Goal: Task Accomplishment & Management: Manage account settings

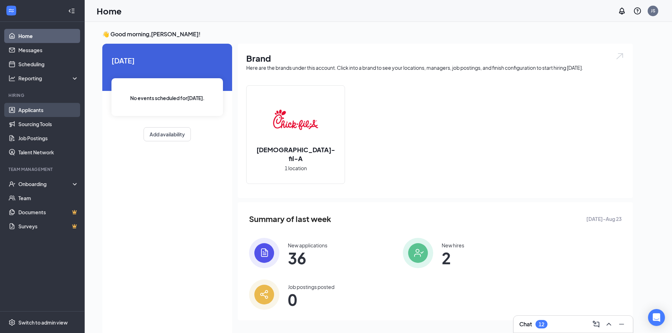
click at [28, 110] on link "Applicants" at bounding box center [48, 110] width 60 height 14
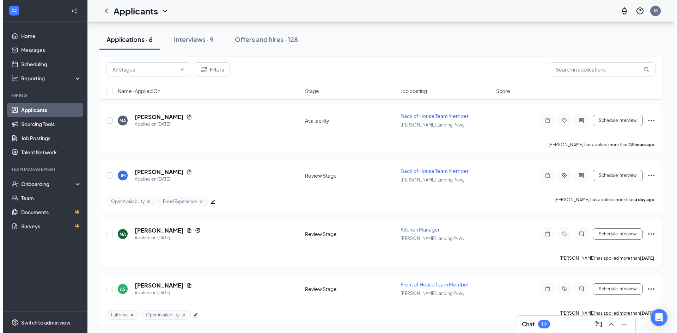
scroll to position [142, 0]
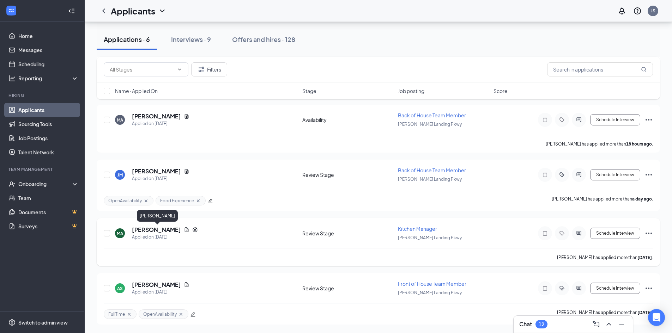
click at [158, 230] on h5 "[PERSON_NAME]" at bounding box center [156, 230] width 49 height 8
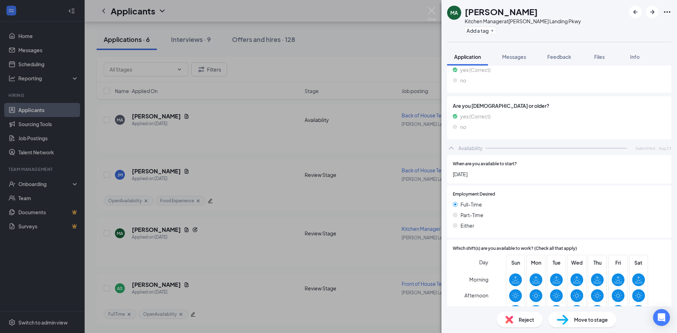
scroll to position [255, 0]
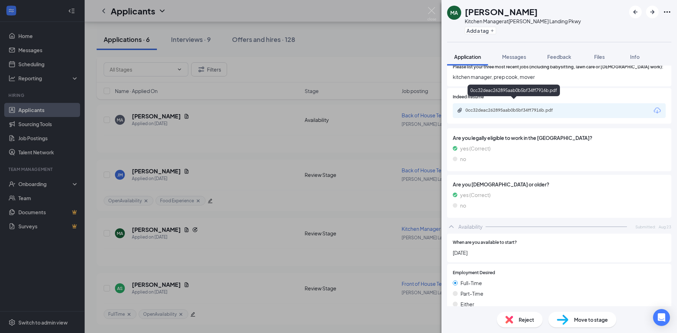
click at [485, 108] on div "0cc32deac262895aab0b5bf34ff7916b.pdf" at bounding box center [514, 111] width 99 height 6
click at [217, 286] on div "MA [PERSON_NAME] Kitchen Manager at [PERSON_NAME][GEOGRAPHIC_DATA] Pkwy Add a t…" at bounding box center [338, 166] width 677 height 333
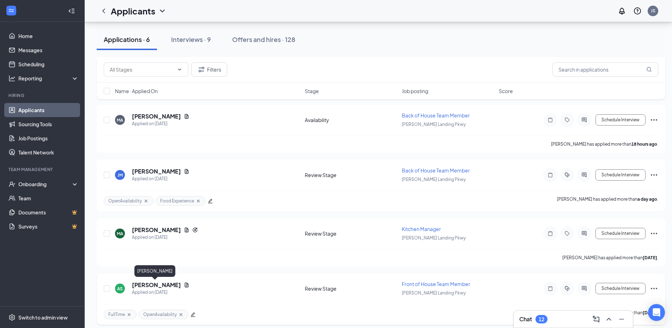
click at [156, 285] on h5 "[PERSON_NAME]" at bounding box center [156, 285] width 49 height 8
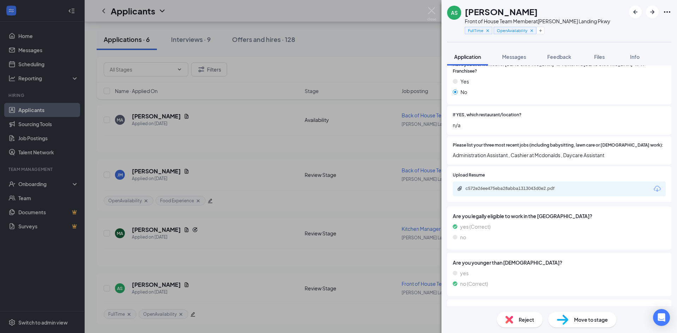
scroll to position [141, 0]
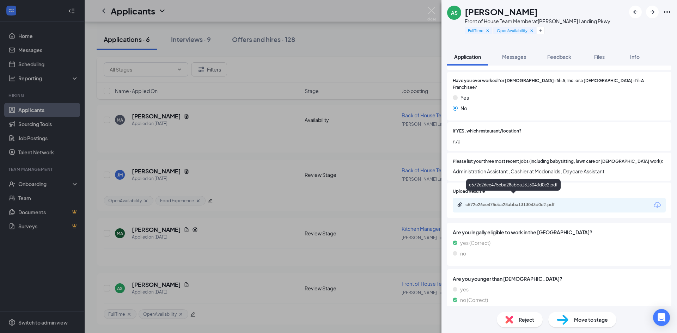
click at [479, 202] on div "c572e26ee475eba28abba1313043d0e2.pdf" at bounding box center [514, 205] width 114 height 7
click at [239, 194] on div "AS [PERSON_NAME] Front of House Team Member at [PERSON_NAME][GEOGRAPHIC_DATA] P…" at bounding box center [338, 166] width 677 height 333
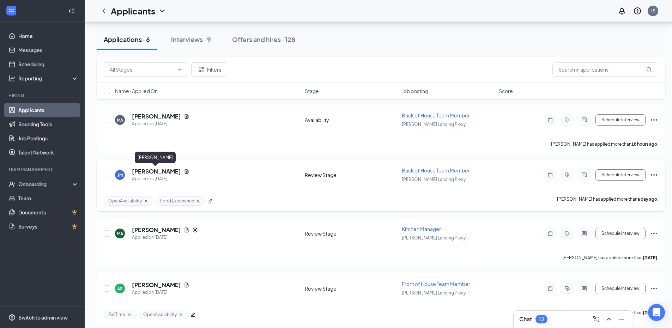
click at [167, 170] on h5 "[PERSON_NAME]" at bounding box center [156, 171] width 49 height 8
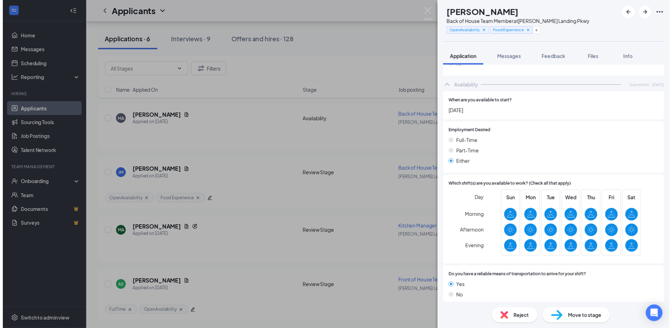
scroll to position [173, 0]
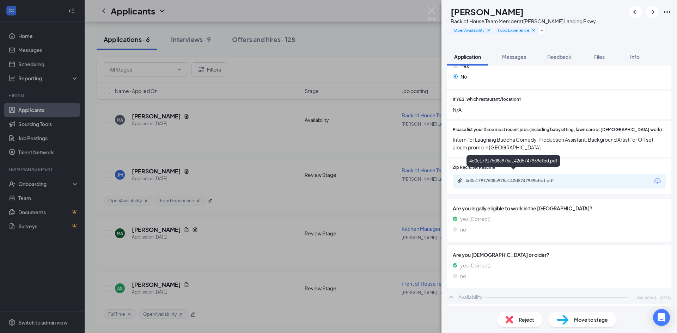
click at [523, 178] on div "4d0c17917508a975a142d5747939efbd.pdf" at bounding box center [514, 181] width 99 height 6
click at [274, 176] on div "[PERSON_NAME] Back of House Team Member at [PERSON_NAME][GEOGRAPHIC_DATA] Pkwy …" at bounding box center [338, 166] width 677 height 333
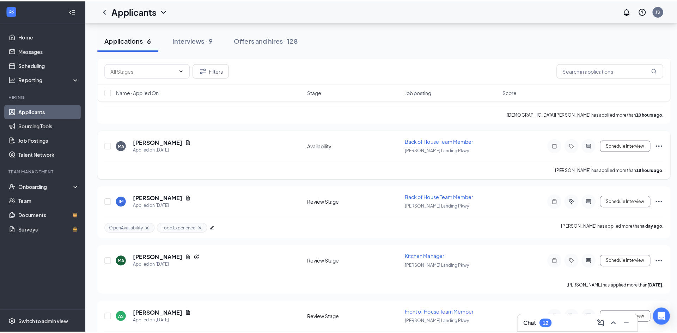
scroll to position [36, 0]
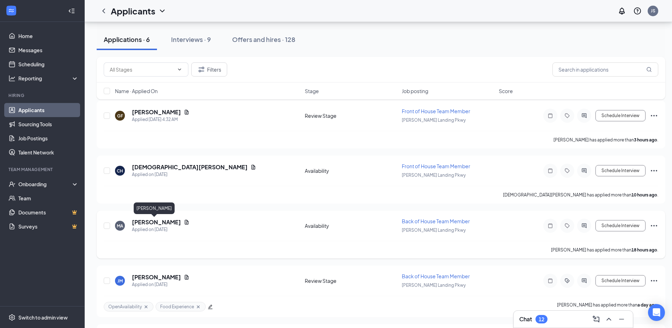
click at [159, 221] on h5 "[PERSON_NAME]" at bounding box center [156, 222] width 49 height 8
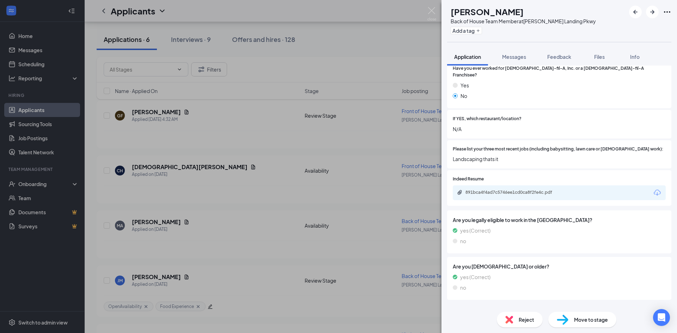
scroll to position [156, 0]
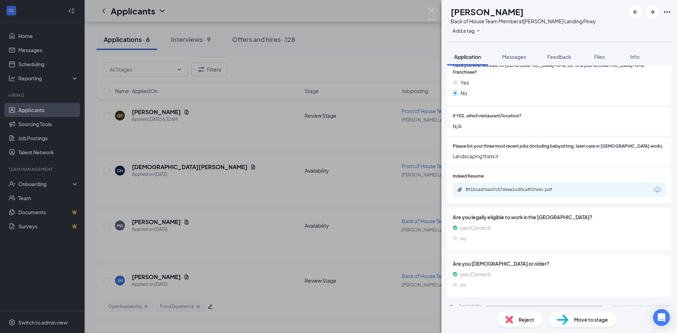
click at [140, 163] on div "MA [PERSON_NAME] Back of House Team Member at [PERSON_NAME][GEOGRAPHIC_DATA] Pk…" at bounding box center [338, 166] width 677 height 333
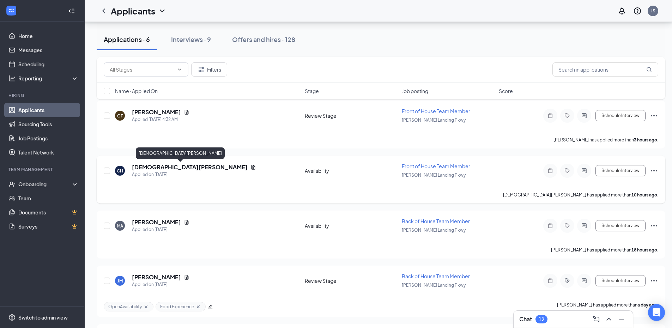
click at [137, 167] on h5 "[DEMOGRAPHIC_DATA][PERSON_NAME]" at bounding box center [190, 167] width 116 height 8
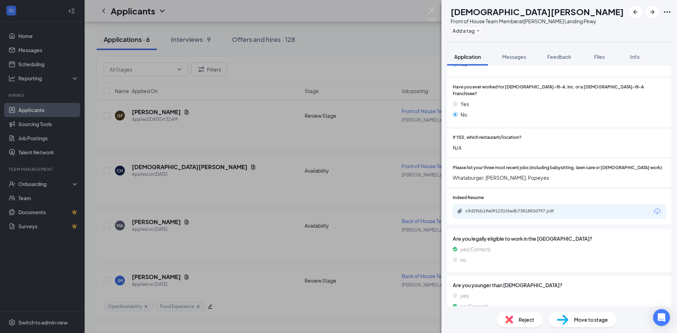
scroll to position [141, 0]
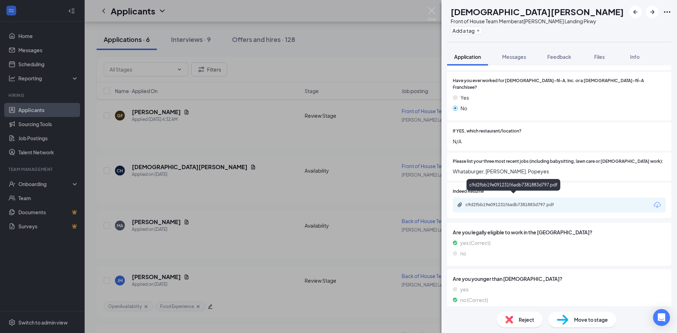
click at [567, 202] on div "c9d2fbb19e091231f6adb7381883d797.pdf" at bounding box center [514, 205] width 114 height 6
click at [169, 115] on div "CH [PERSON_NAME] Front of House Team Member at [PERSON_NAME][GEOGRAPHIC_DATA] P…" at bounding box center [338, 166] width 677 height 333
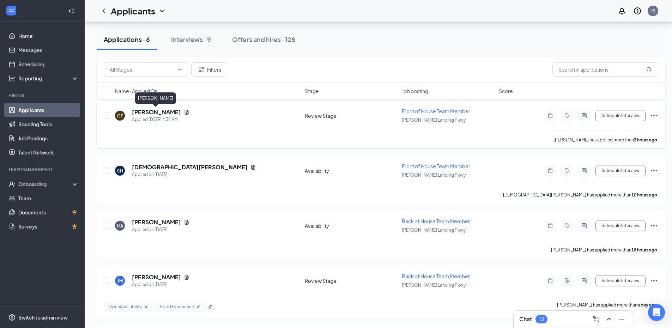
click at [169, 114] on h5 "[PERSON_NAME]" at bounding box center [156, 112] width 49 height 8
click at [169, 110] on h5 "[PERSON_NAME]" at bounding box center [156, 112] width 49 height 8
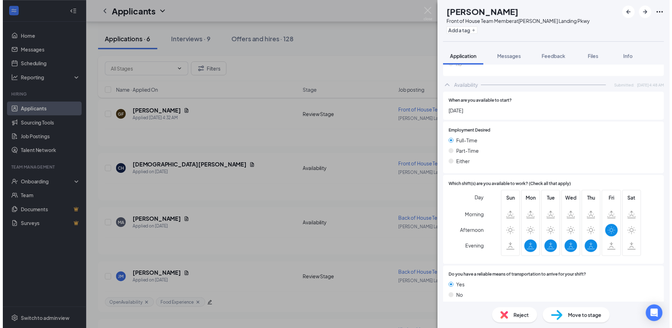
scroll to position [423, 0]
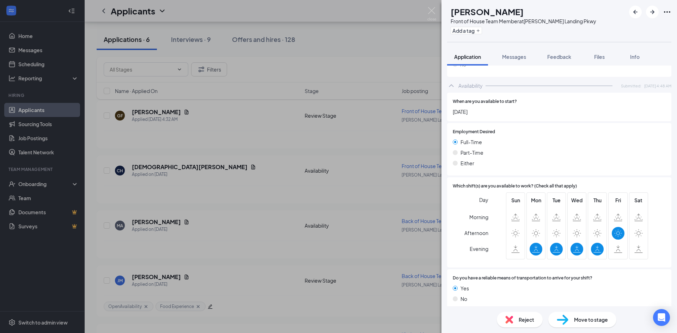
click at [225, 142] on div "GF [PERSON_NAME] Front of House Team Member at [PERSON_NAME][GEOGRAPHIC_DATA] P…" at bounding box center [338, 166] width 677 height 333
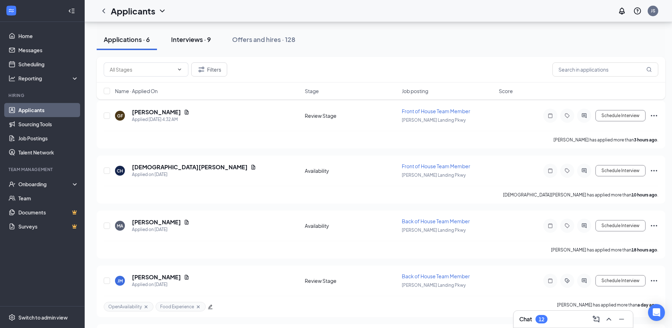
click at [182, 43] on div "Interviews · 9" at bounding box center [191, 39] width 40 height 9
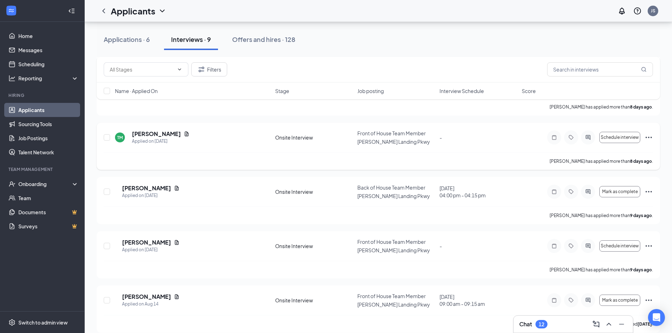
scroll to position [287, 0]
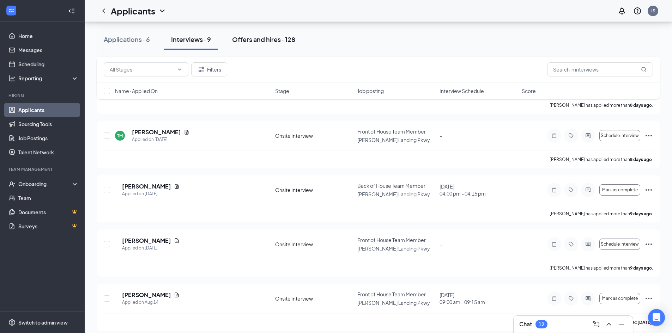
click at [260, 38] on div "Offers and hires · 128" at bounding box center [263, 39] width 63 height 9
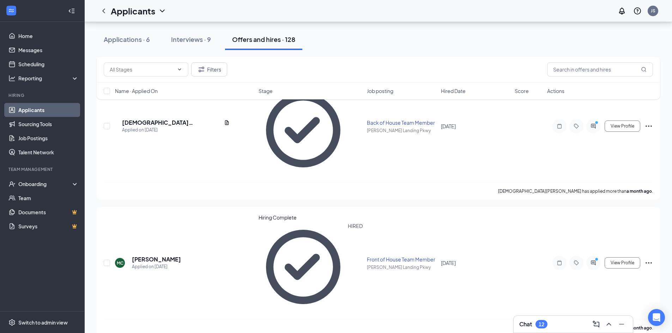
scroll to position [1164, 0]
